Goal: Browse casually: Explore the website without a specific task or goal

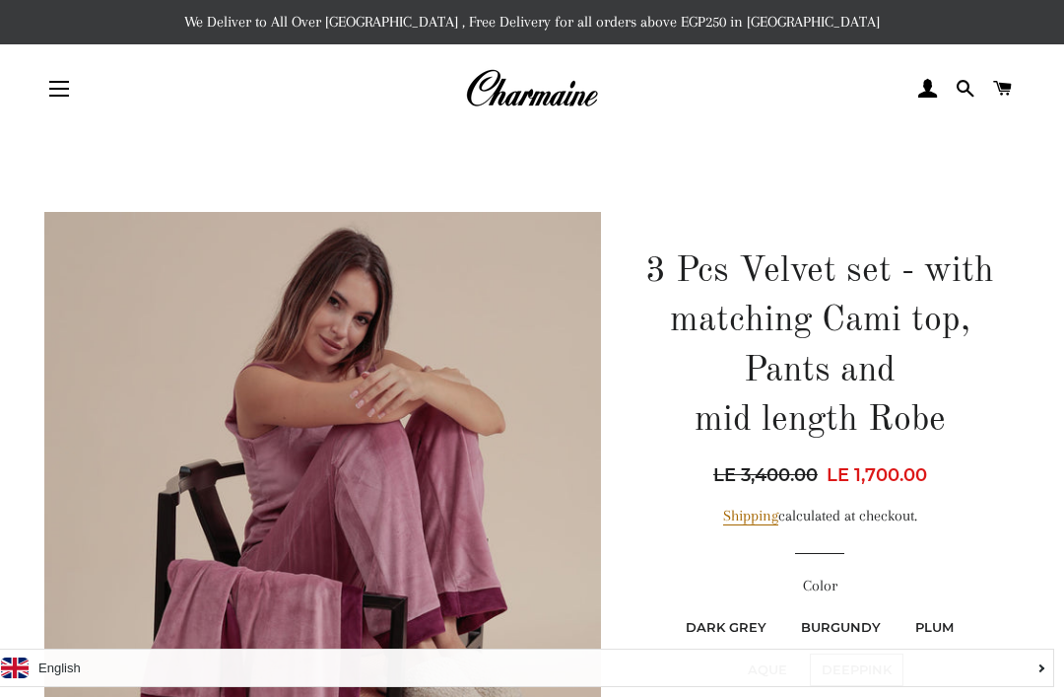
click at [571, 94] on img at bounding box center [531, 88] width 133 height 43
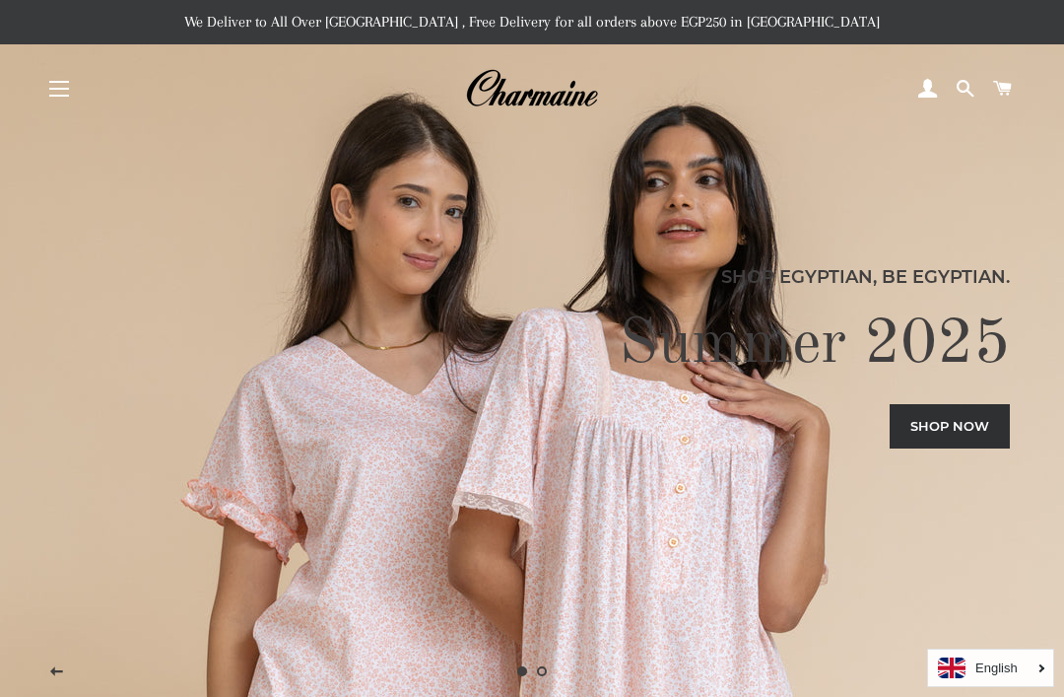
click at [940, 447] on link "Shop now" at bounding box center [950, 425] width 120 height 43
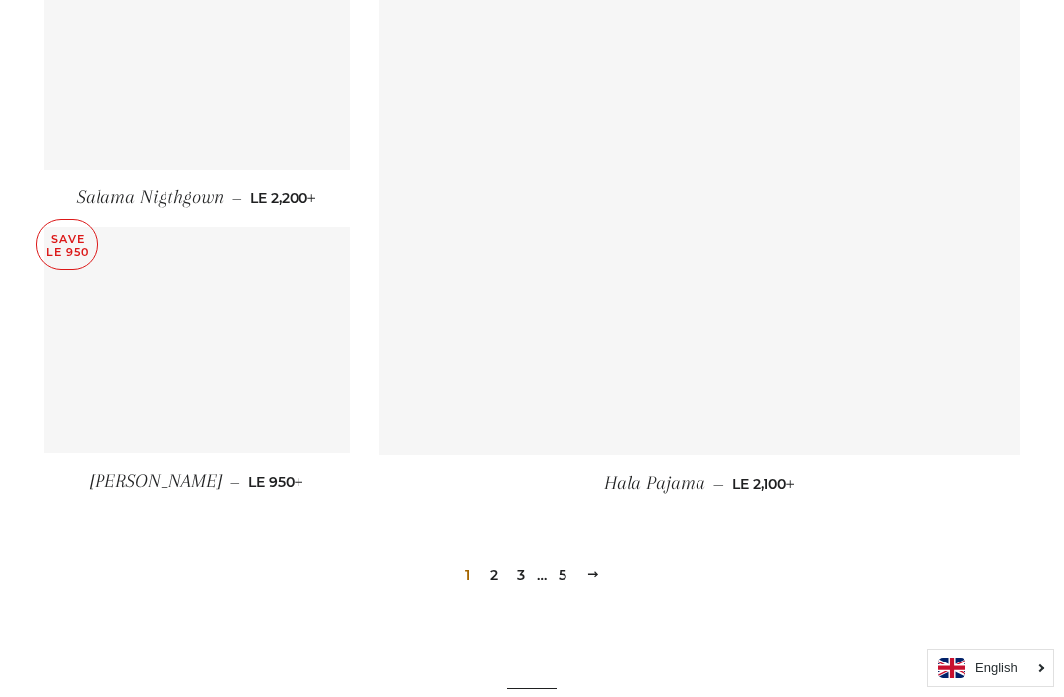
scroll to position [2623, 0]
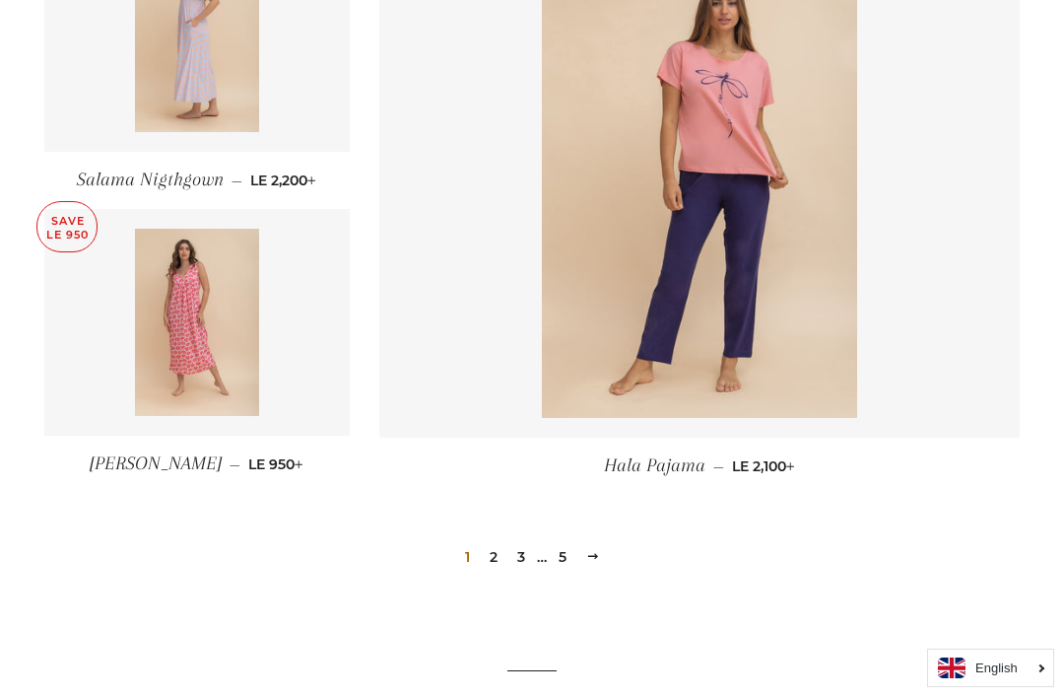
click at [503, 551] on link "2" at bounding box center [494, 557] width 24 height 30
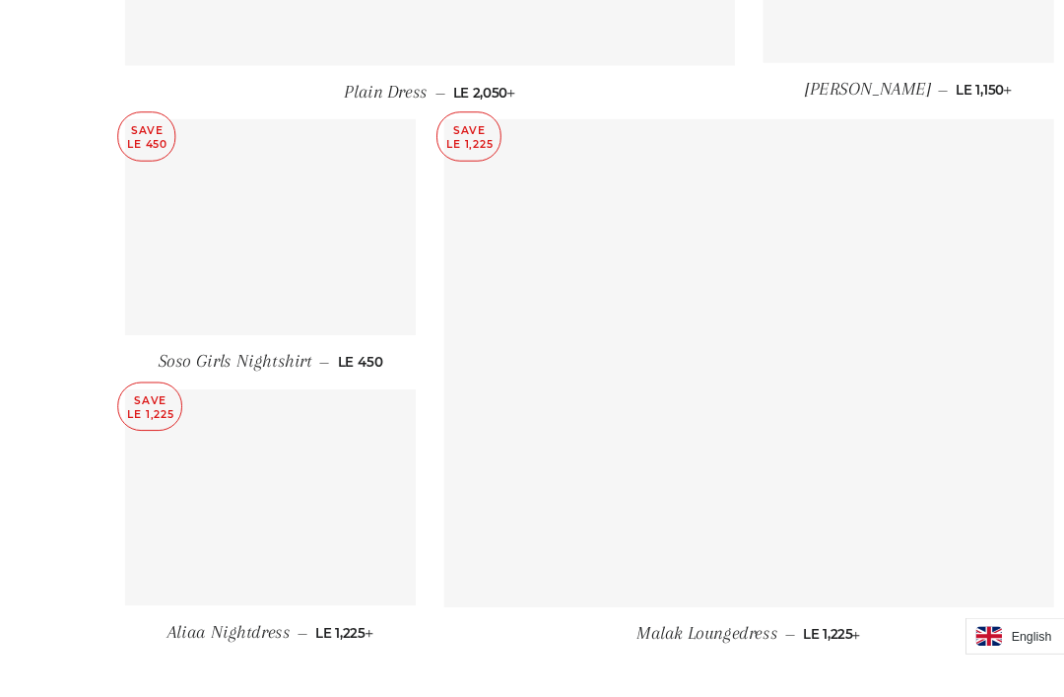
scroll to position [2440, 0]
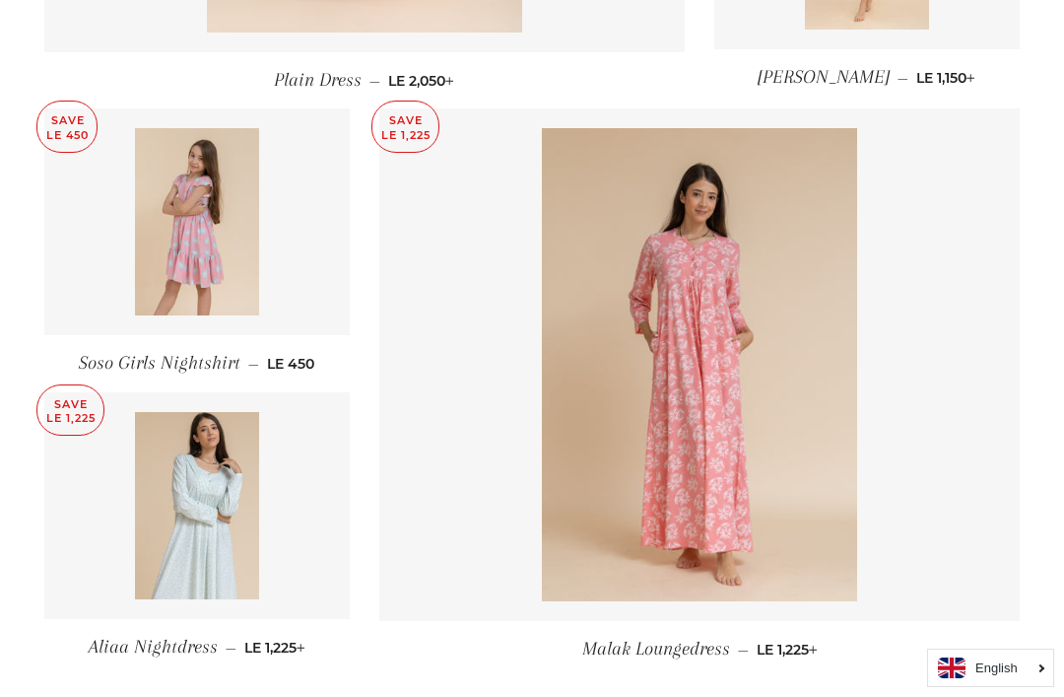
click at [779, 378] on img at bounding box center [699, 364] width 315 height 473
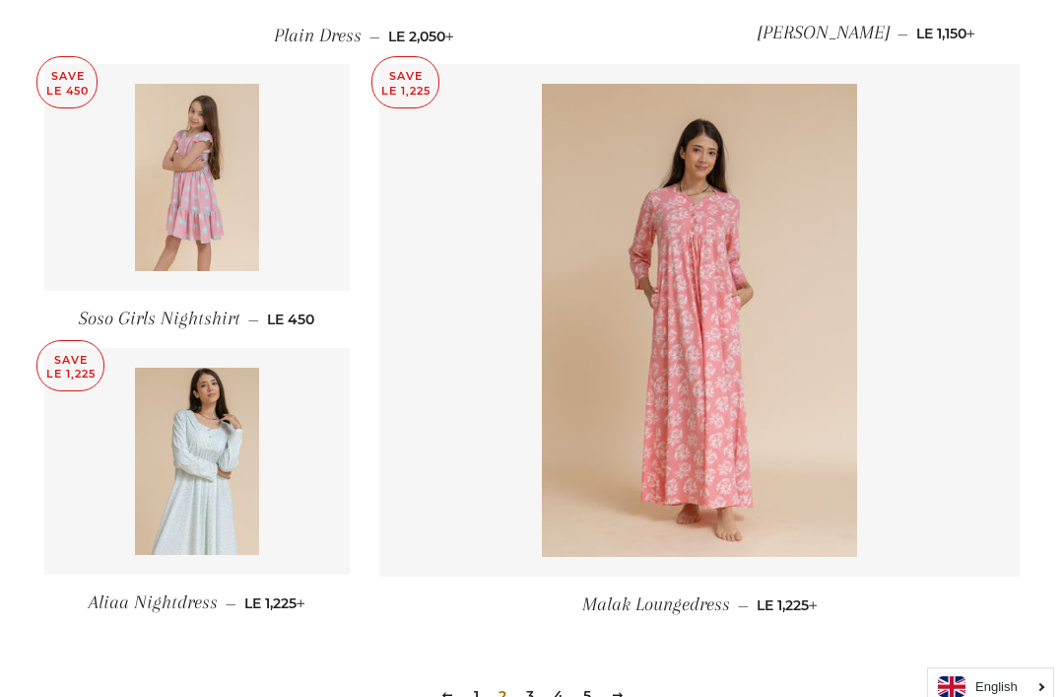
scroll to position [2482, 0]
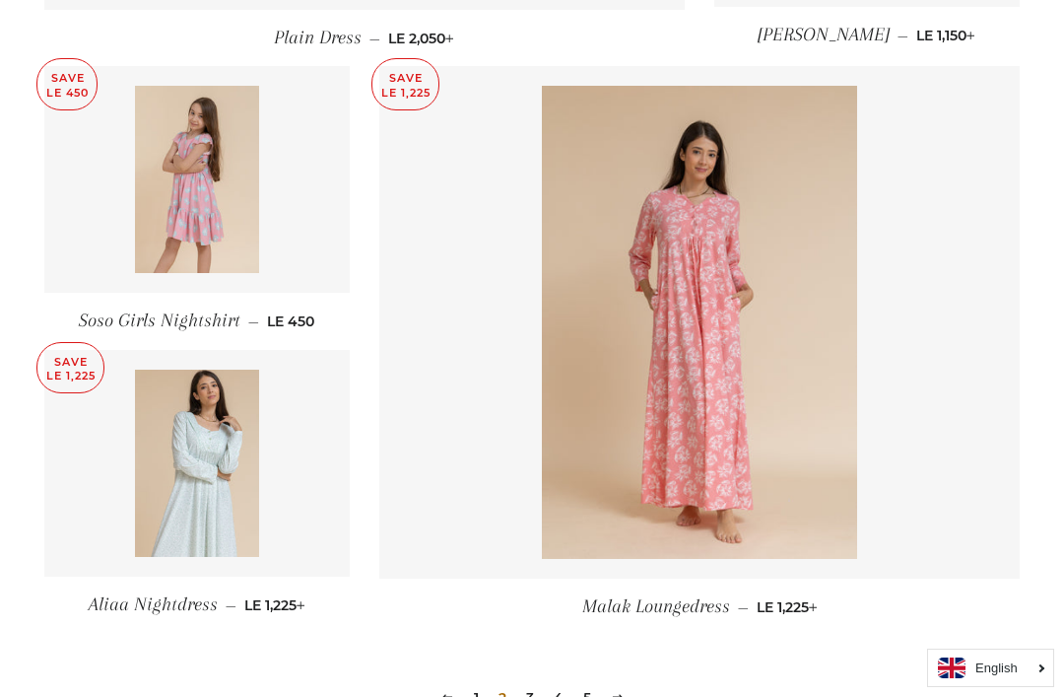
click at [191, 407] on img at bounding box center [197, 463] width 125 height 187
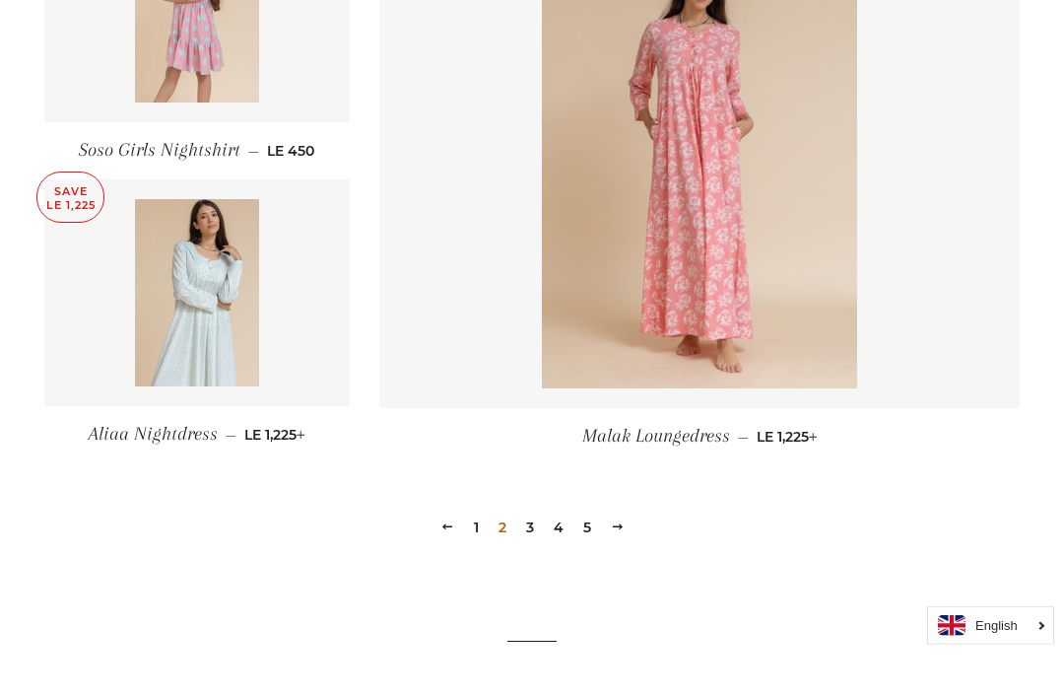
scroll to position [2750, 0]
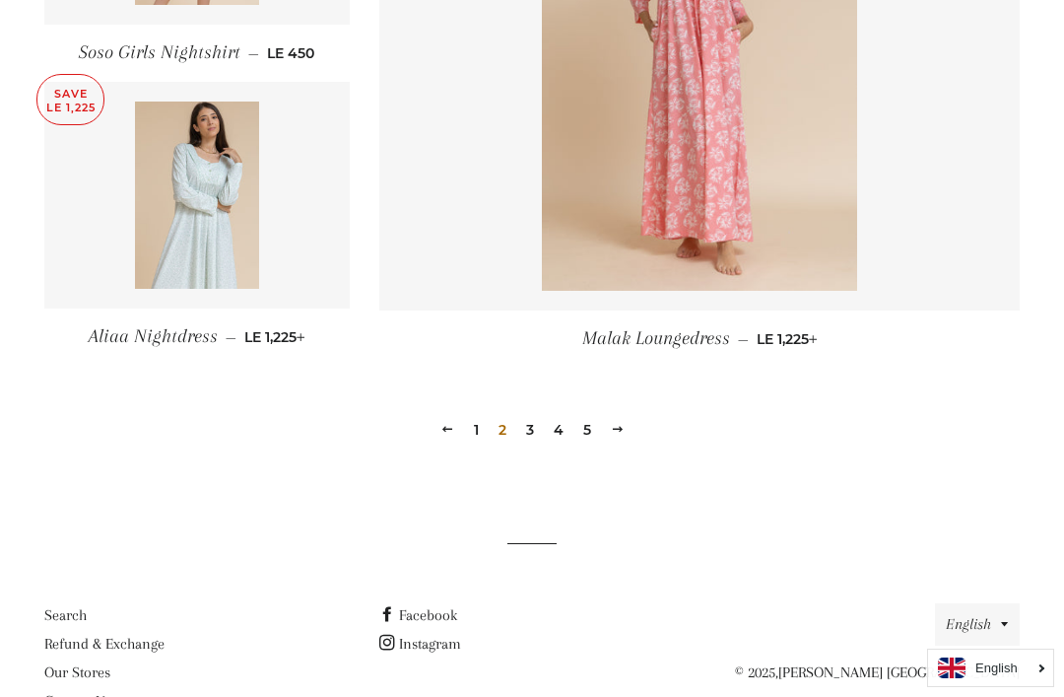
click at [523, 425] on link "3" at bounding box center [530, 430] width 24 height 30
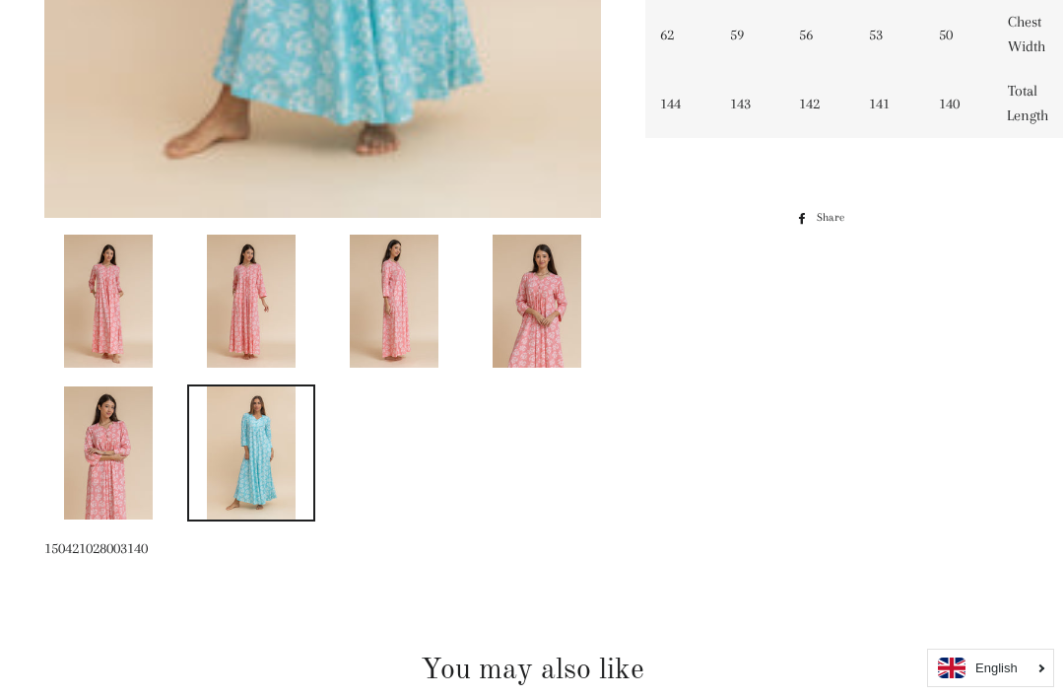
scroll to position [798, 0]
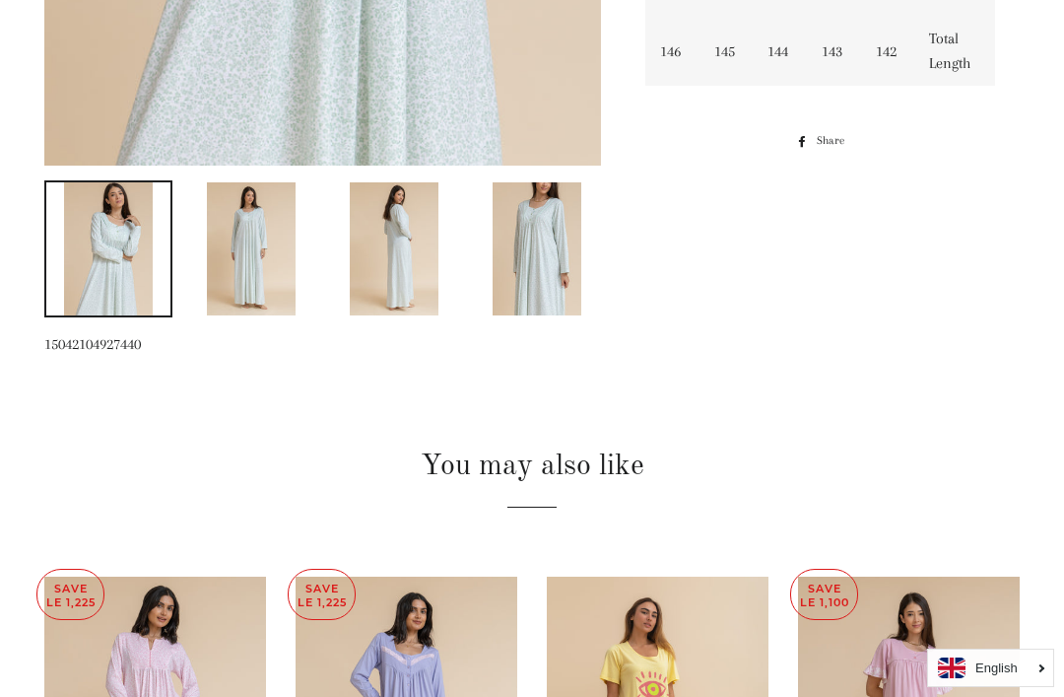
scroll to position [853, 0]
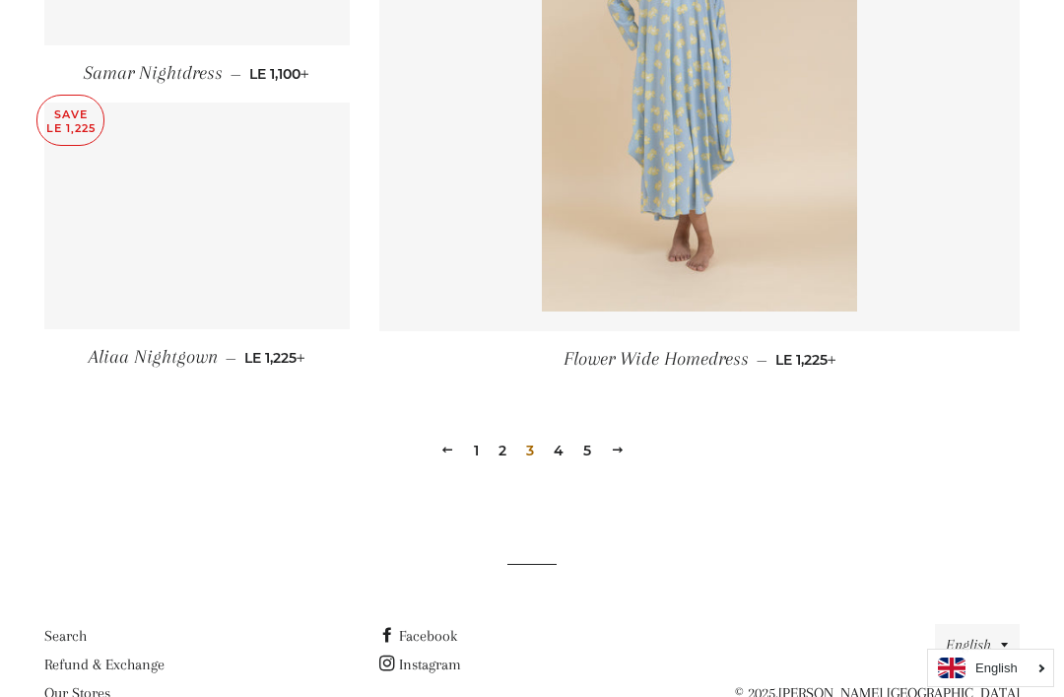
scroll to position [2750, 0]
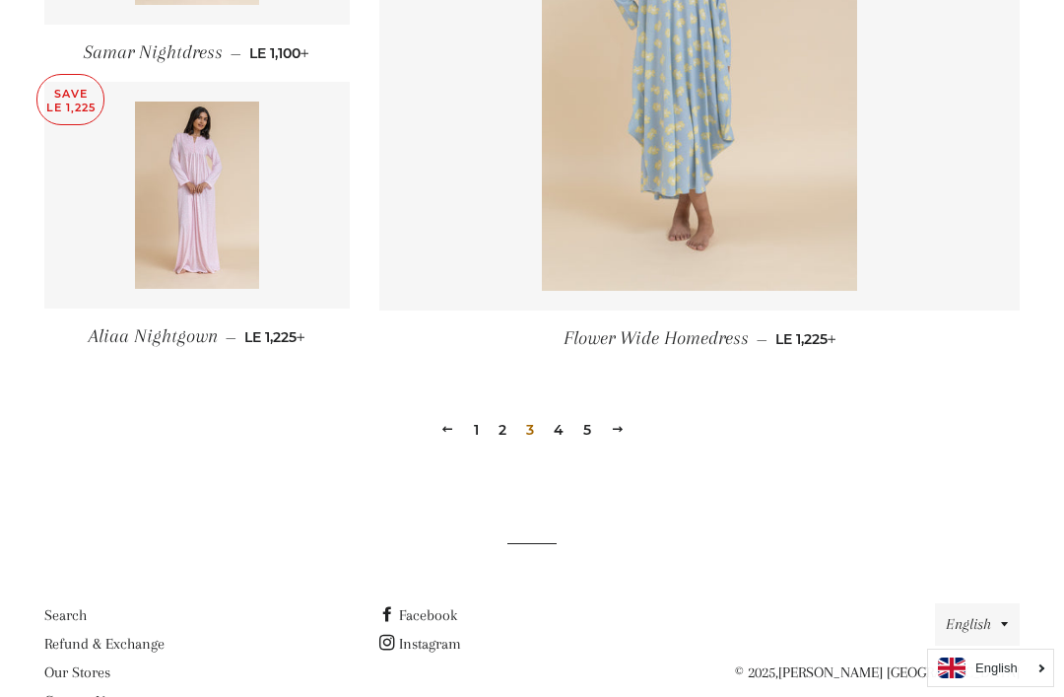
click at [560, 436] on link "4" at bounding box center [559, 430] width 26 height 30
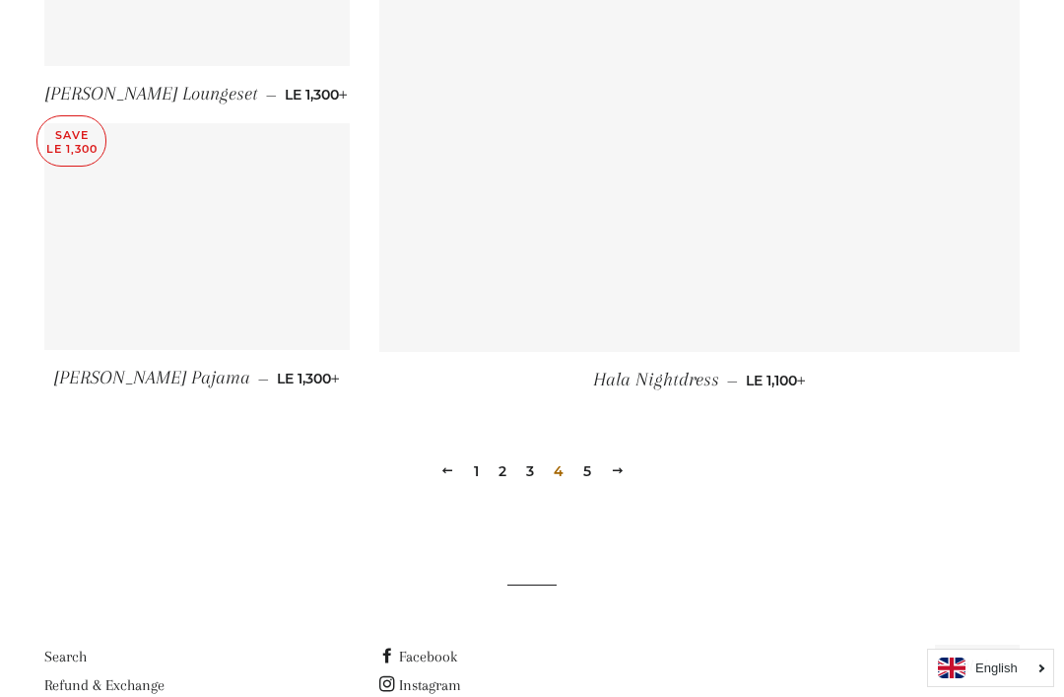
scroll to position [2750, 0]
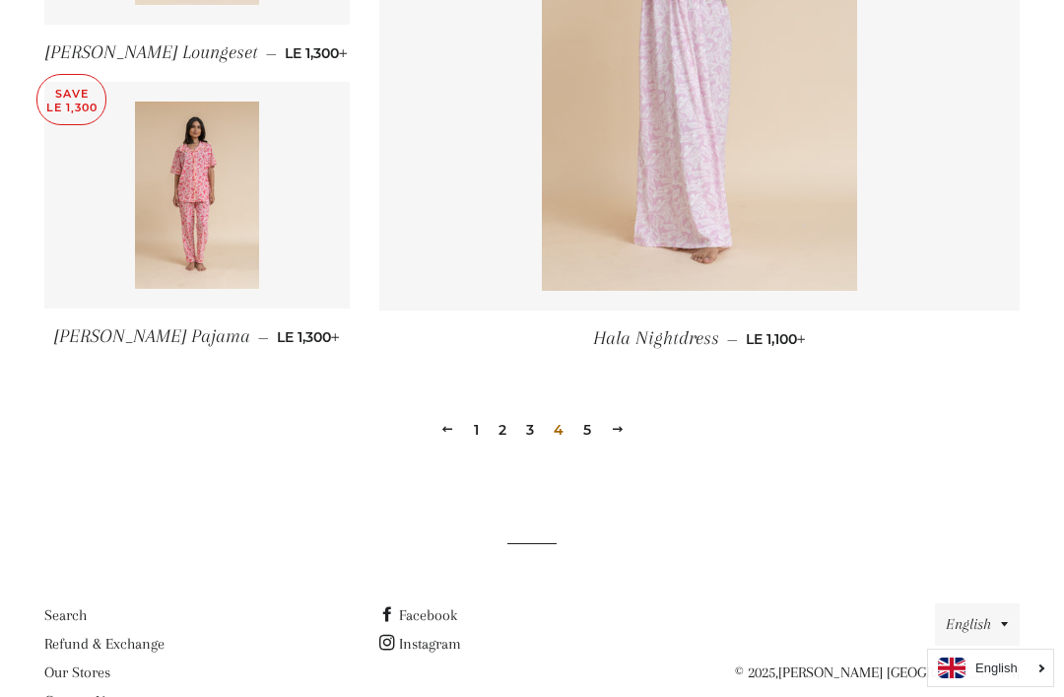
click at [584, 432] on link "5" at bounding box center [587, 430] width 24 height 30
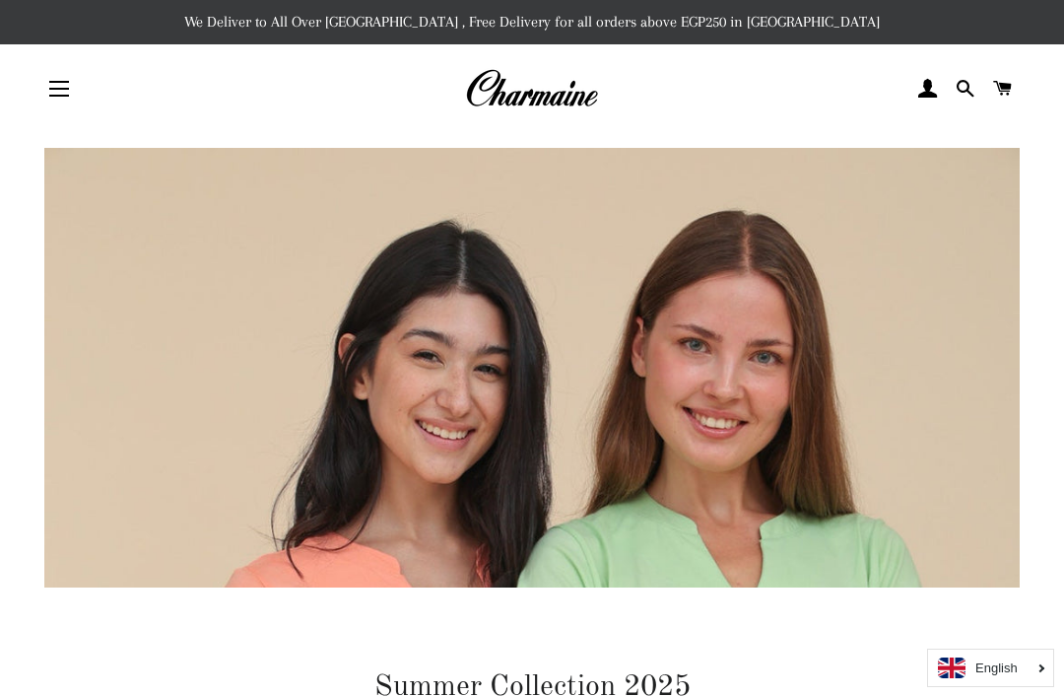
click at [552, 99] on img at bounding box center [531, 88] width 133 height 43
